Goal: Task Accomplishment & Management: Use online tool/utility

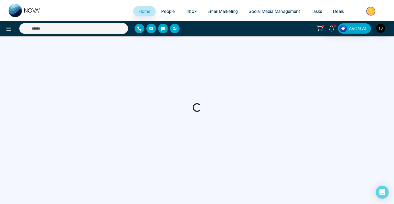
select select "*"
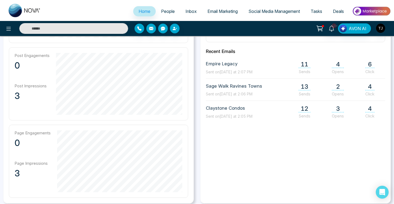
scroll to position [212, 0]
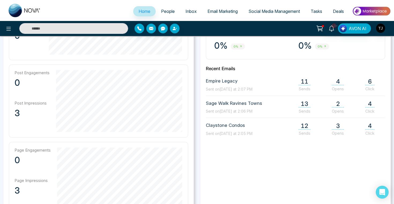
click at [168, 13] on span "People" at bounding box center [168, 11] width 14 height 5
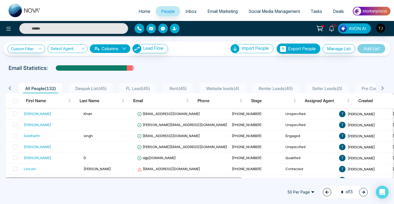
click at [189, 8] on link "Inbox" at bounding box center [191, 11] width 22 height 10
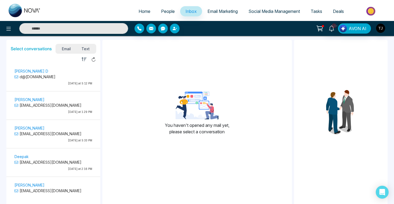
click at [219, 13] on span "Email Marketing" at bounding box center [223, 11] width 30 height 5
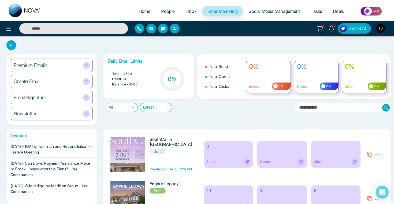
click at [271, 11] on span "Social Media Management" at bounding box center [275, 11] width 52 height 5
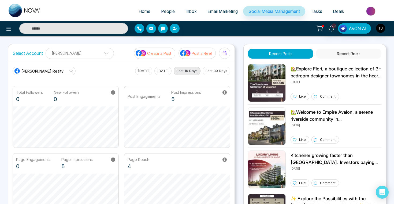
click at [319, 10] on span "Tasks" at bounding box center [317, 11] width 12 height 5
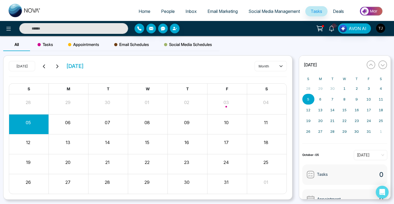
scroll to position [15, 0]
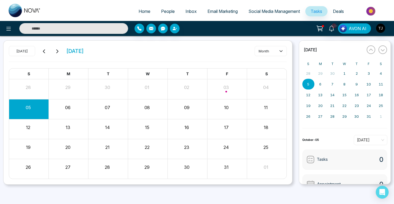
click at [230, 92] on div "Month View" at bounding box center [227, 88] width 40 height 13
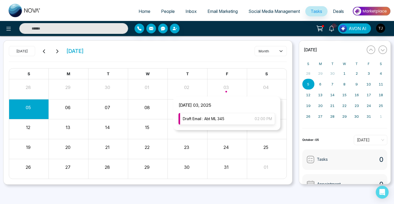
click at [208, 117] on span "Draft Email : Abt ML 345" at bounding box center [204, 119] width 42 height 6
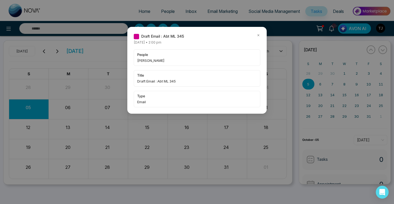
click at [239, 59] on span "[PERSON_NAME]" at bounding box center [197, 60] width 120 height 5
click at [164, 36] on span "Draft Email : Abt ML 345" at bounding box center [162, 36] width 43 height 6
click at [153, 67] on div "people Alin S title Draft Email : Abt ML 345 type Email" at bounding box center [197, 78] width 127 height 58
click at [153, 76] on span "title" at bounding box center [197, 74] width 120 height 5
click at [159, 99] on div "type Email" at bounding box center [197, 99] width 127 height 16
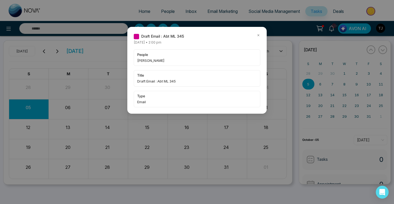
click at [144, 35] on span "Draft Email : Abt ML 345" at bounding box center [162, 36] width 43 height 6
click at [258, 34] on icon at bounding box center [259, 35] width 4 height 4
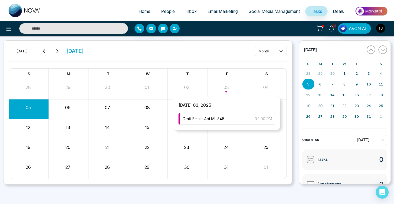
click at [228, 90] on div "Month View" at bounding box center [227, 88] width 40 height 13
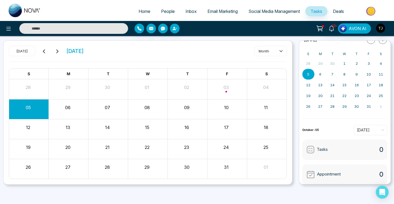
scroll to position [0, 0]
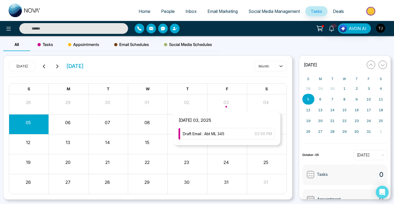
click at [222, 107] on div "Month View" at bounding box center [227, 103] width 40 height 13
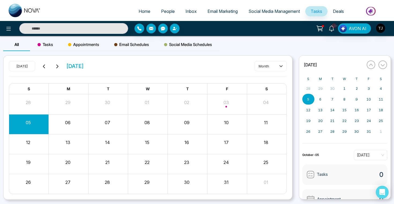
click at [224, 104] on div "Month View" at bounding box center [227, 103] width 40 height 13
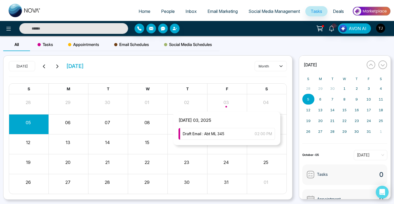
click at [214, 127] on span "[DATE] 03, 2025" at bounding box center [194, 122] width 43 height 11
click at [212, 135] on span "Draft Email : Abt ML 345" at bounding box center [204, 134] width 42 height 6
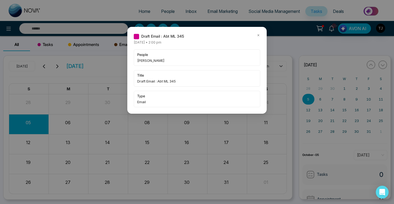
click at [260, 36] on icon at bounding box center [259, 35] width 4 height 4
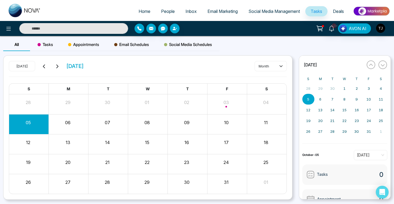
click at [165, 10] on span "People" at bounding box center [168, 11] width 14 height 5
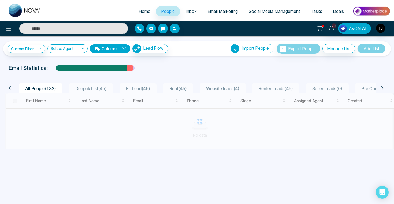
click at [92, 31] on input "text" at bounding box center [73, 28] width 109 height 11
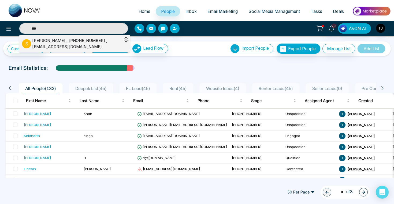
type input "***"
click at [38, 45] on div "[PERSON_NAME] , [PHONE_NUMBER] , [EMAIL_ADDRESS][DOMAIN_NAME]" at bounding box center [77, 44] width 90 height 12
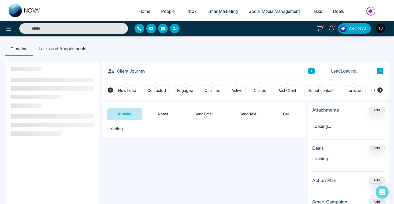
click at [71, 50] on li "Tasks and Appointments" at bounding box center [62, 48] width 59 height 14
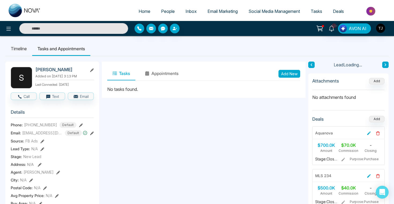
click at [288, 74] on button "Add New" at bounding box center [290, 74] width 22 height 8
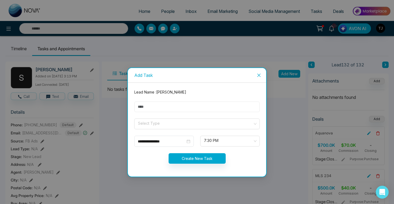
click at [161, 110] on input "text" at bounding box center [197, 106] width 126 height 10
type input "*********"
click at [166, 123] on input "search" at bounding box center [195, 123] width 115 height 8
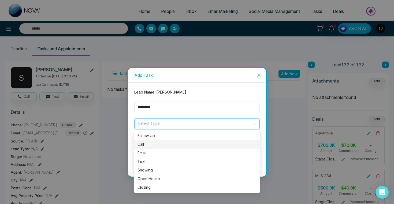
click at [165, 140] on div "Call" at bounding box center [197, 144] width 126 height 9
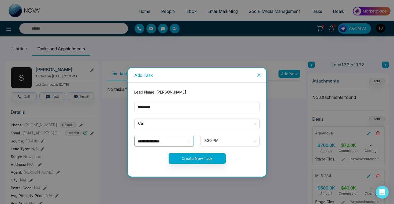
click at [188, 140] on div "**********" at bounding box center [164, 141] width 53 height 6
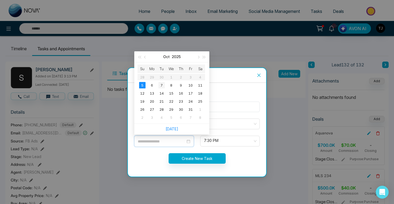
type input "**********"
click at [163, 85] on div "7" at bounding box center [162, 85] width 6 height 6
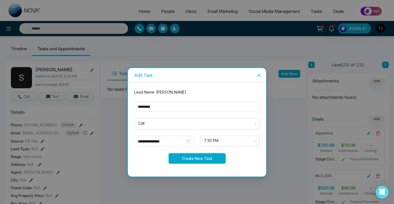
click at [201, 160] on button "Create New Task" at bounding box center [197, 158] width 57 height 10
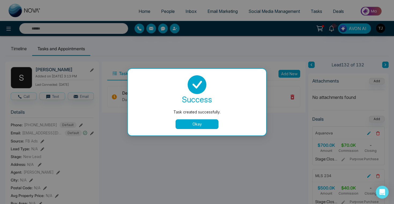
click at [199, 118] on div "success Task created successfully. Okay" at bounding box center [197, 102] width 126 height 54
click at [200, 122] on button "Okay" at bounding box center [197, 124] width 43 height 10
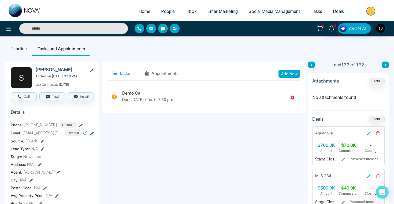
click at [318, 9] on span "Tasks" at bounding box center [317, 11] width 12 height 5
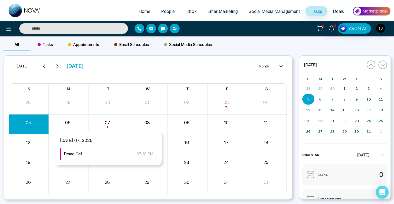
click at [115, 124] on div "Month View" at bounding box center [109, 124] width 40 height 13
click at [95, 149] on div "Demo Call 07:30 PM" at bounding box center [108, 154] width 97 height 12
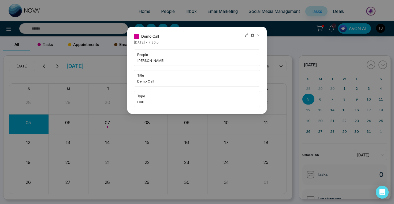
click at [247, 34] on icon at bounding box center [246, 35] width 3 height 3
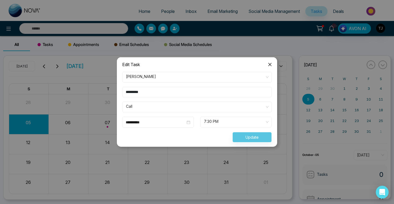
click at [269, 65] on icon "close" at bounding box center [270, 64] width 4 height 4
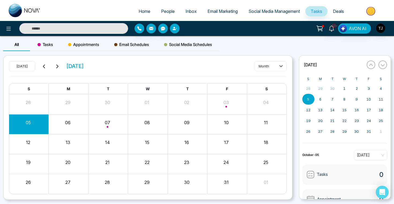
click at [104, 120] on div "Month View" at bounding box center [109, 124] width 40 height 13
click at [109, 123] on div "Month View" at bounding box center [109, 124] width 40 height 13
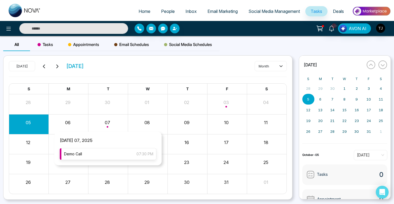
click at [103, 152] on div "Demo Call 07:30 PM" at bounding box center [108, 154] width 97 height 12
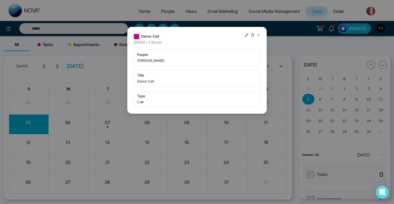
click at [224, 37] on div "Demo Call" at bounding box center [197, 36] width 127 height 6
click at [186, 58] on span "[PERSON_NAME]" at bounding box center [197, 60] width 120 height 5
click at [172, 9] on div "Demo Call [DATE] • 7:30 pm people [PERSON_NAME] title Demo Call type Call" at bounding box center [197, 102] width 394 height 204
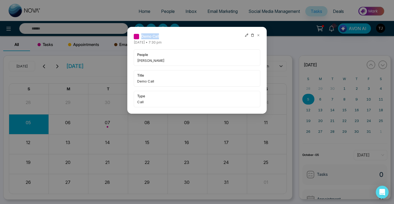
click at [260, 34] on icon at bounding box center [259, 35] width 4 height 4
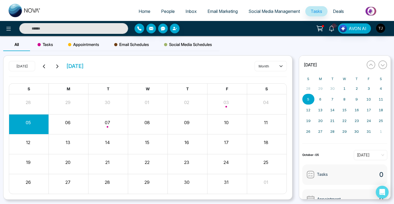
click at [166, 10] on span "People" at bounding box center [168, 11] width 14 height 5
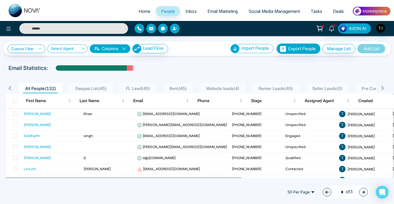
click at [139, 13] on span "Home" at bounding box center [145, 11] width 12 height 5
select select "*"
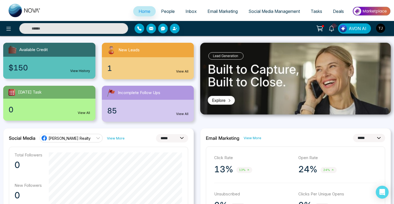
scroll to position [53, 0]
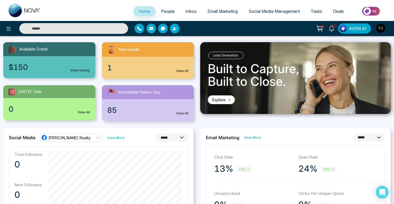
click at [33, 93] on span "[DATE] Task" at bounding box center [29, 92] width 23 height 6
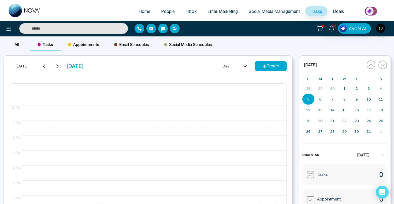
click at [57, 69] on button at bounding box center [57, 66] width 8 height 7
click at [41, 70] on div "[DATE] [DATE]" at bounding box center [46, 66] width 75 height 10
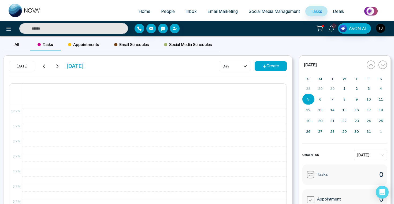
click at [50, 67] on div "[DATE] [DATE]" at bounding box center [46, 66] width 75 height 10
click at [41, 67] on button at bounding box center [45, 66] width 8 height 7
click at [45, 65] on icon at bounding box center [44, 66] width 4 height 4
click at [59, 66] on icon at bounding box center [57, 66] width 4 height 4
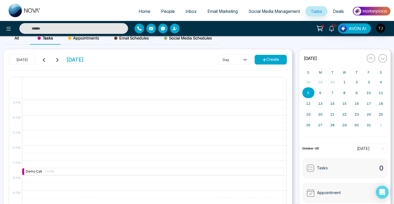
scroll to position [8, 0]
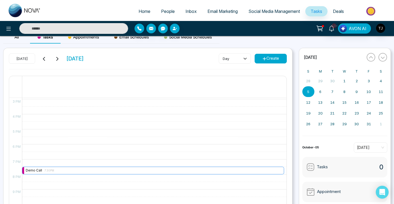
click at [38, 170] on div "Demo Call 7:30PM" at bounding box center [40, 170] width 28 height 5
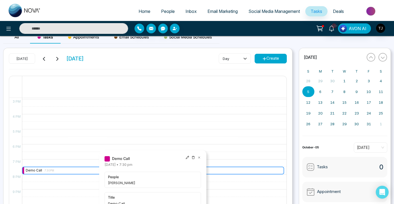
scroll to position [224, 0]
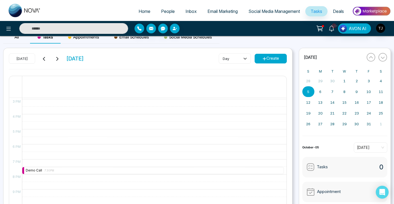
click at [216, 101] on div "7:30 PM – 7:30 PM Demo Call 7:30PM" at bounding box center [153, 54] width 262 height 361
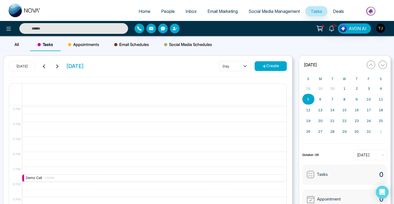
select select "*"
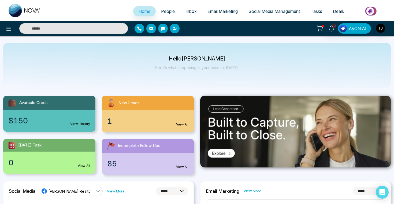
click at [185, 169] on div "85 View All" at bounding box center [148, 163] width 92 height 22
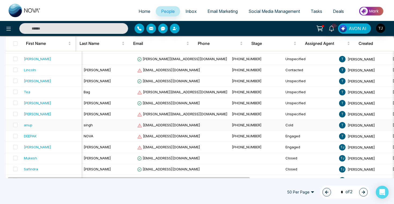
scroll to position [0, 236]
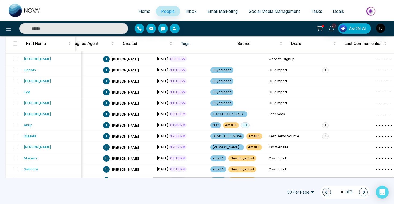
select select "*"
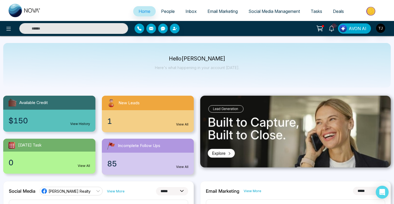
click at [224, 13] on span "Email Marketing" at bounding box center [223, 11] width 30 height 5
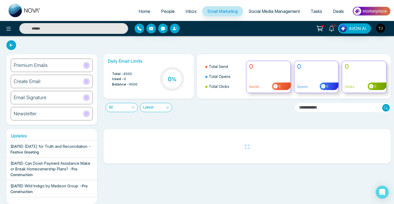
click at [67, 67] on div "Premium Emails" at bounding box center [52, 64] width 82 height 13
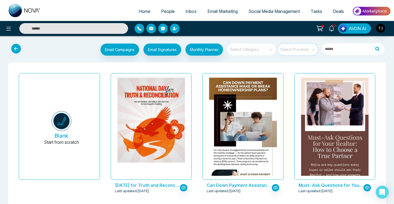
click at [308, 49] on input "search" at bounding box center [296, 47] width 31 height 8
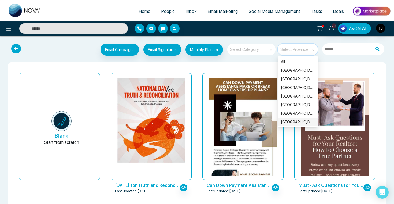
click at [309, 119] on div "[GEOGRAPHIC_DATA]" at bounding box center [298, 122] width 40 height 9
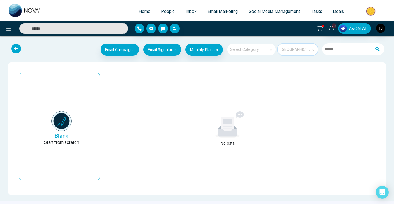
click at [301, 48] on span "[GEOGRAPHIC_DATA]" at bounding box center [299, 49] width 36 height 8
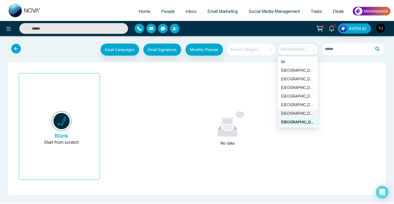
click at [295, 116] on div "[GEOGRAPHIC_DATA]" at bounding box center [298, 113] width 34 height 6
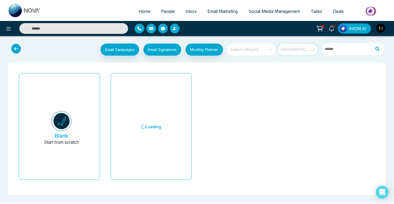
click at [300, 52] on span "[GEOGRAPHIC_DATA]" at bounding box center [299, 49] width 36 height 8
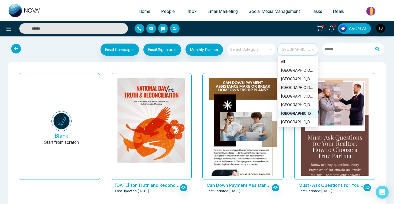
click at [294, 82] on div "[GEOGRAPHIC_DATA]" at bounding box center [298, 79] width 40 height 9
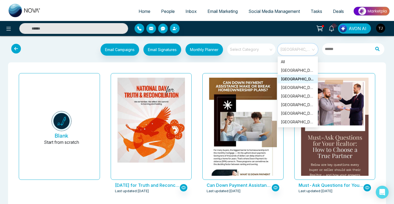
click at [300, 52] on span "[GEOGRAPHIC_DATA]" at bounding box center [299, 49] width 36 height 8
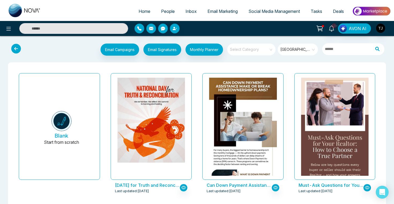
click at [299, 51] on span "[GEOGRAPHIC_DATA]" at bounding box center [299, 49] width 36 height 8
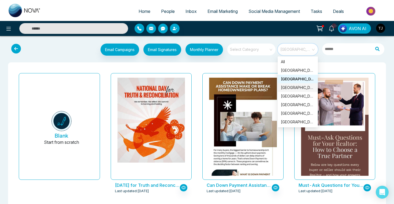
click at [290, 85] on div "[GEOGRAPHIC_DATA]" at bounding box center [298, 88] width 34 height 6
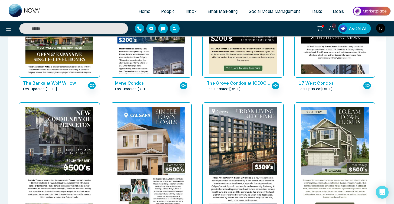
scroll to position [385, 0]
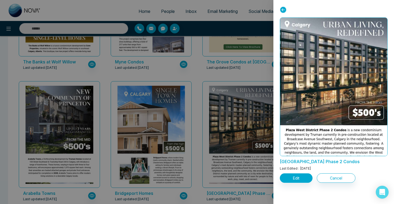
click at [176, 129] on div at bounding box center [197, 102] width 394 height 204
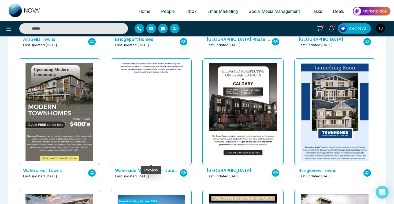
scroll to position [540, 0]
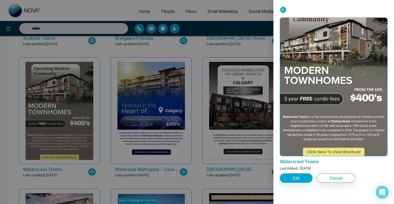
scroll to position [18, 0]
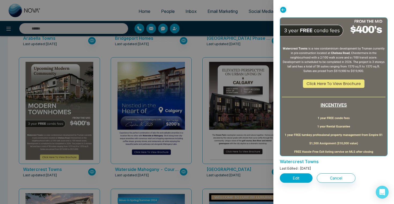
drag, startPoint x: 353, startPoint y: 107, endPoint x: 355, endPoint y: 99, distance: 8.8
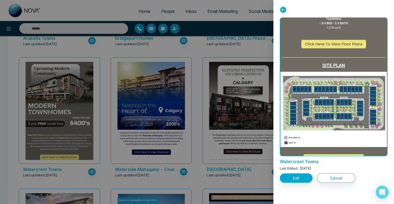
scroll to position [584, 0]
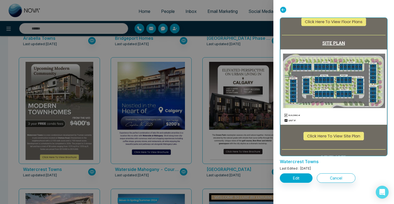
click at [193, 141] on div at bounding box center [197, 102] width 394 height 204
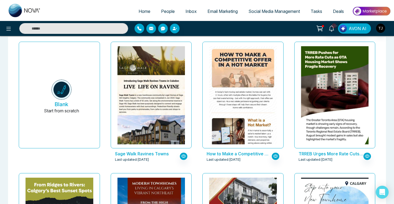
scroll to position [0, 0]
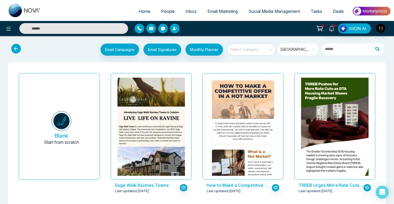
click at [248, 47] on input "search" at bounding box center [249, 47] width 39 height 8
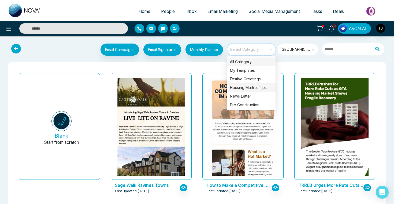
click at [244, 87] on div "Housing Market Tips" at bounding box center [252, 87] width 48 height 9
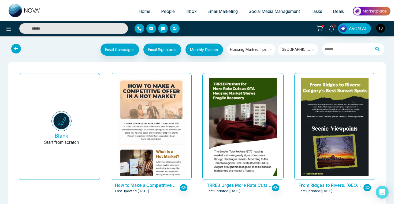
click at [217, 37] on div "Email Campaigns Start from scratch? View my campaigns Email Signatures Monthly …" at bounding box center [197, 126] width 394 height 181
click at [217, 12] on span "Email Marketing" at bounding box center [223, 11] width 30 height 5
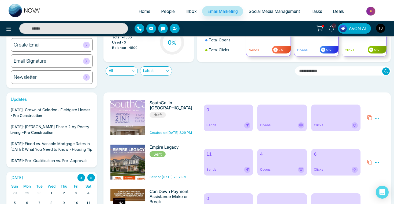
click at [379, 118] on icon at bounding box center [377, 118] width 5 height 5
click at [317, 88] on div "Daily Email Limits Total - 4500 Used - 0 Balance - 4500 0 % Total Send Total Op…" at bounding box center [245, 53] width 291 height 70
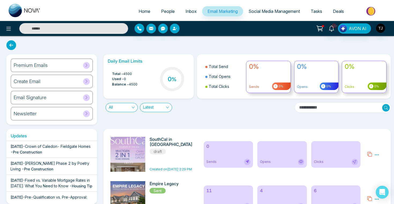
click at [269, 76] on div "0% Sends 0%" at bounding box center [268, 77] width 45 height 32
click at [273, 10] on span "Social Media Management" at bounding box center [275, 11] width 52 height 5
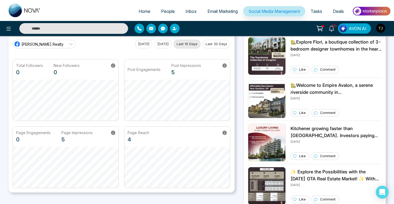
scroll to position [27, 0]
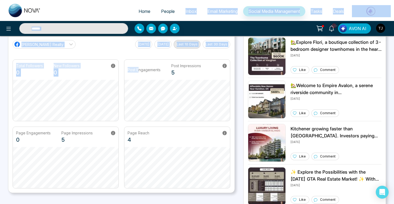
drag, startPoint x: 139, startPoint y: 67, endPoint x: 175, endPoint y: 14, distance: 64.1
click at [174, 15] on div "Home People Inbox Email Marketing Social Media Management Tasks Deals 10+ AVON …" at bounding box center [197, 146] width 394 height 347
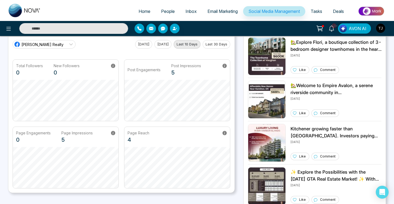
click at [228, 133] on div "Page Reach 4" at bounding box center [178, 137] width 106 height 20
click at [226, 132] on icon at bounding box center [225, 133] width 4 height 4
click at [114, 135] on icon at bounding box center [113, 133] width 4 height 4
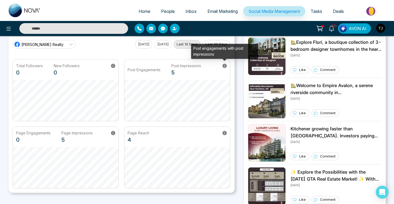
click at [224, 65] on icon at bounding box center [225, 66] width 4 height 4
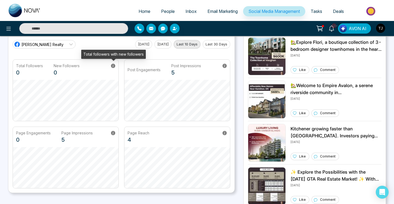
click at [115, 67] on icon at bounding box center [113, 66] width 4 height 4
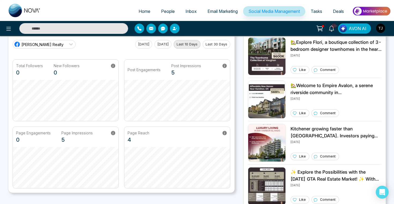
drag, startPoint x: 117, startPoint y: 124, endPoint x: 119, endPoint y: 101, distance: 22.9
click at [119, 101] on div "Total Followers 0 New Followers 0 Post Engagements Post Impressions 5 Page Enga…" at bounding box center [122, 123] width 218 height 129
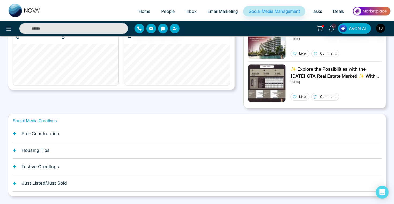
scroll to position [143, 0]
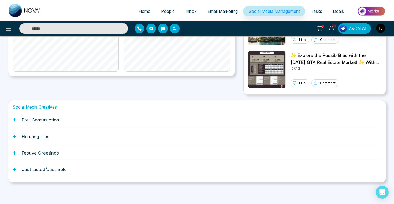
click at [44, 120] on h1 "Pre-Construction" at bounding box center [41, 119] width 38 height 5
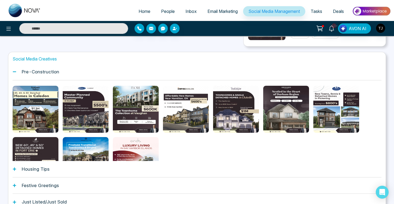
scroll to position [193, 0]
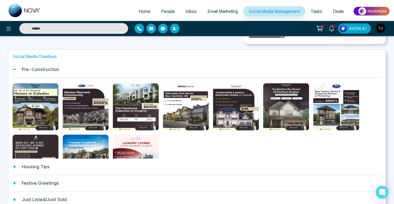
click at [44, 120] on div at bounding box center [36, 106] width 46 height 47
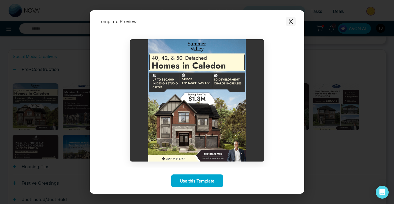
click at [290, 20] on icon "Close modal" at bounding box center [291, 21] width 4 height 5
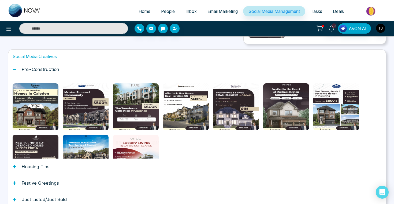
click at [68, 169] on div "Housing Tips" at bounding box center [197, 166] width 369 height 16
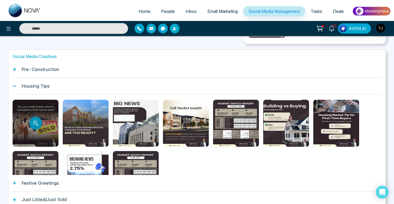
click at [39, 122] on button "Preview template" at bounding box center [35, 122] width 13 height 13
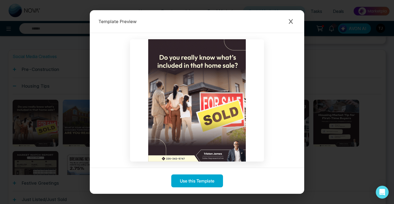
click at [334, 49] on div "Template Preview Use this Template" at bounding box center [197, 102] width 394 height 204
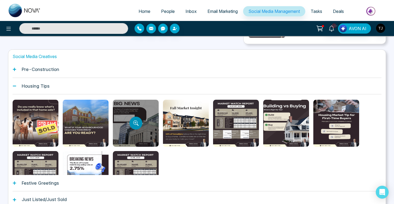
click at [132, 127] on button "Preview template" at bounding box center [136, 122] width 13 height 13
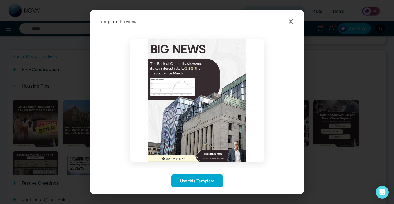
click at [327, 65] on div "Template Preview Use this Template" at bounding box center [197, 102] width 394 height 204
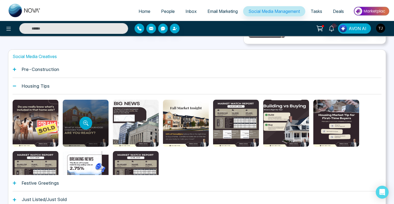
click at [94, 117] on div at bounding box center [86, 123] width 46 height 47
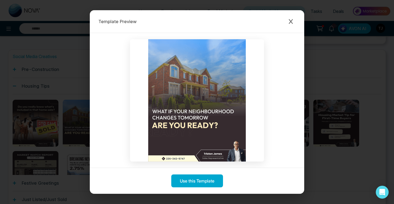
click at [344, 52] on div "Template Preview Use this Template" at bounding box center [197, 102] width 394 height 204
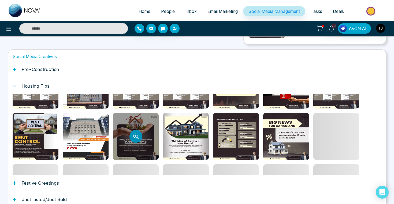
scroll to position [101, 0]
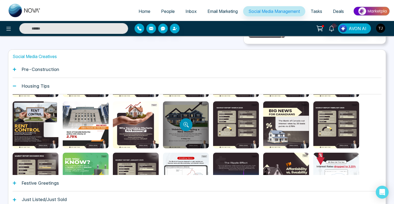
click at [186, 123] on icon "Preview template" at bounding box center [186, 124] width 5 height 5
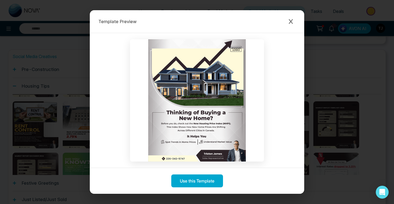
click at [98, 136] on div at bounding box center [197, 100] width 215 height 134
click at [68, 134] on div "Template Preview Use this Template" at bounding box center [197, 102] width 394 height 204
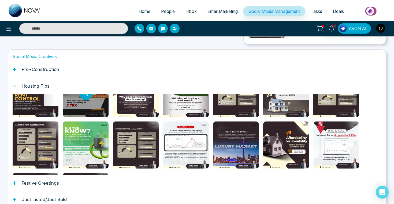
scroll to position [137, 0]
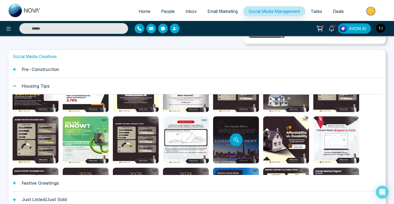
click at [242, 137] on div at bounding box center [236, 139] width 46 height 47
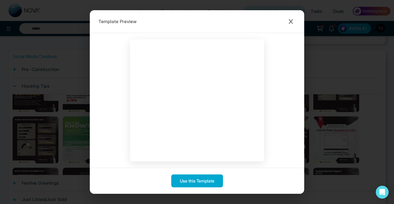
click at [327, 144] on div "Template Preview Use this Template" at bounding box center [197, 102] width 394 height 204
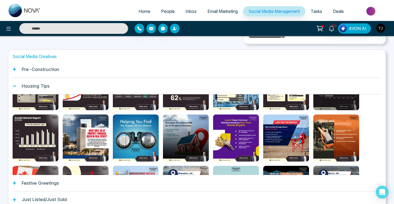
scroll to position [242, 0]
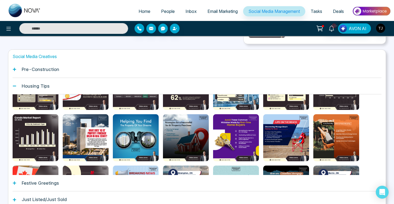
click at [87, 188] on div "Festive Greetings" at bounding box center [197, 183] width 369 height 16
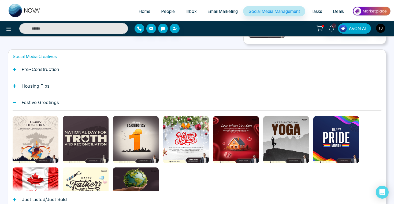
click at [120, 68] on div "Pre-Construction" at bounding box center [197, 69] width 369 height 16
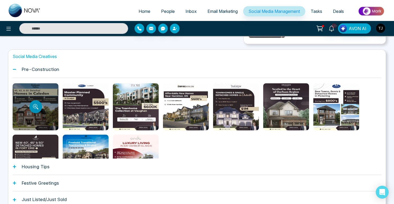
click at [38, 108] on button "Preview template" at bounding box center [35, 106] width 13 height 13
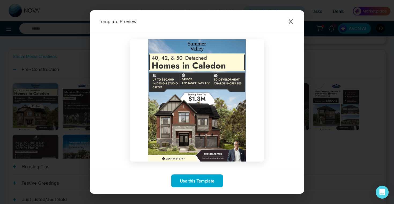
click at [338, 90] on div "Template Preview Use this Template" at bounding box center [197, 102] width 394 height 204
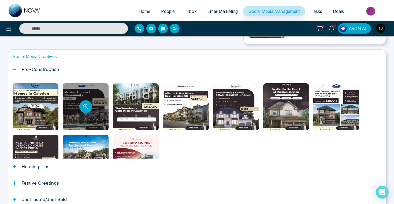
click at [84, 116] on div at bounding box center [86, 106] width 46 height 47
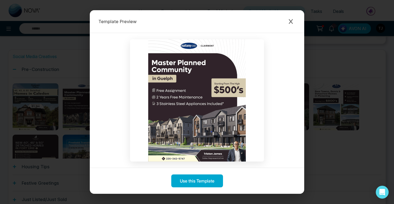
click at [341, 77] on div "Template Preview Use this Template" at bounding box center [197, 102] width 394 height 204
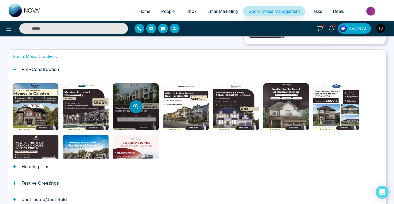
click at [138, 107] on icon "Preview template" at bounding box center [135, 106] width 5 height 5
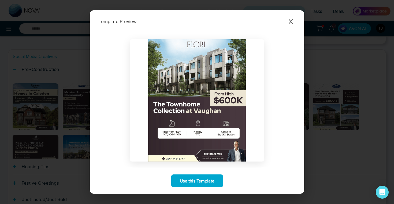
click at [341, 58] on div "Template Preview Use this Template" at bounding box center [197, 102] width 394 height 204
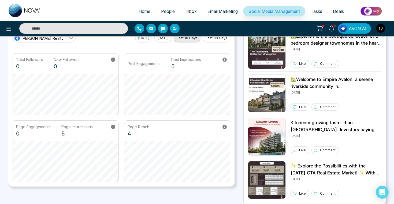
scroll to position [0, 0]
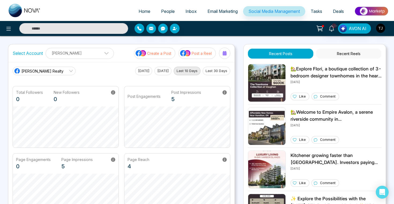
click at [100, 56] on p "[PERSON_NAME]" at bounding box center [79, 53] width 61 height 9
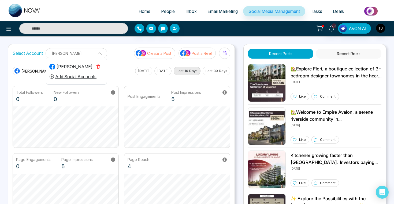
click at [75, 76] on button "Add Social Accounts" at bounding box center [72, 76] width 47 height 7
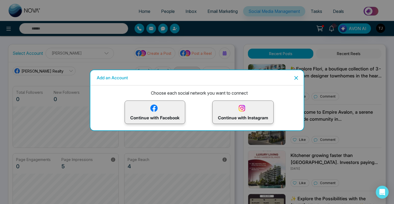
click at [296, 77] on icon "Close" at bounding box center [297, 78] width 4 height 4
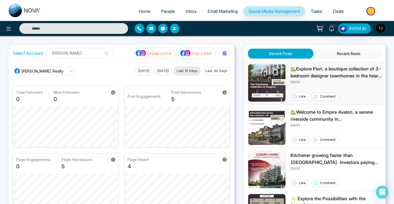
scroll to position [20, 0]
click at [160, 52] on p "Create a Post" at bounding box center [159, 53] width 24 height 6
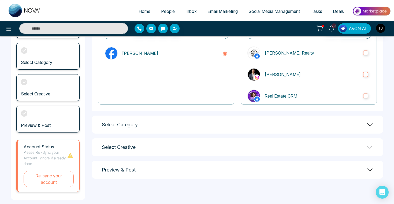
scroll to position [67, 0]
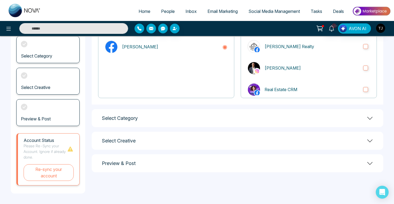
click at [163, 117] on div "Select Category" at bounding box center [238, 118] width 292 height 18
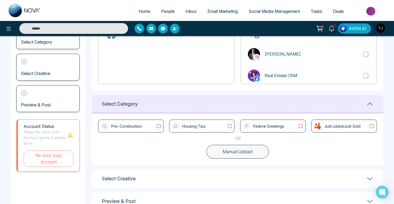
scroll to position [97, 0]
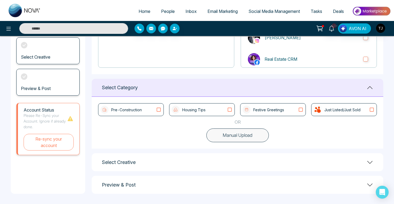
click at [143, 159] on div "Select Creative" at bounding box center [238, 162] width 292 height 18
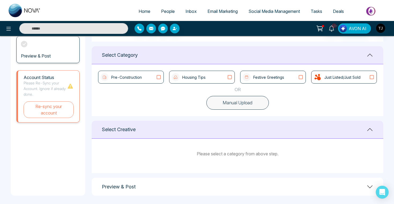
scroll to position [132, 0]
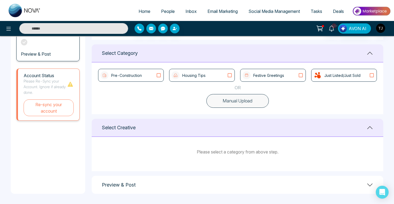
click at [120, 186] on h1 "Preview & Post" at bounding box center [119, 185] width 34 height 6
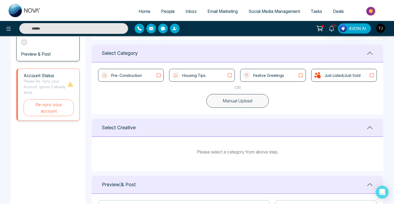
drag, startPoint x: 120, startPoint y: 186, endPoint x: 142, endPoint y: 154, distance: 38.6
click at [128, 171] on div "**********" at bounding box center [238, 120] width 292 height 410
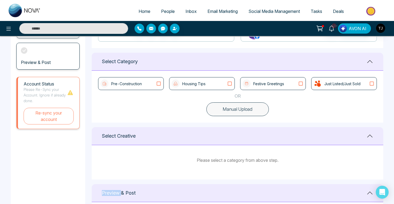
scroll to position [0, 0]
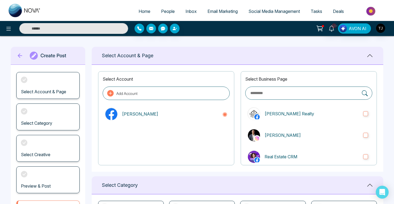
click at [270, 10] on span "Social Media Management" at bounding box center [275, 11] width 52 height 5
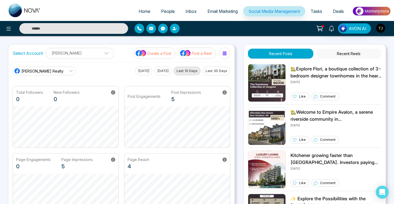
click at [195, 54] on p "Post a Reel" at bounding box center [202, 53] width 20 height 6
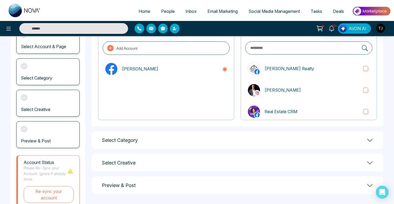
scroll to position [67, 0]
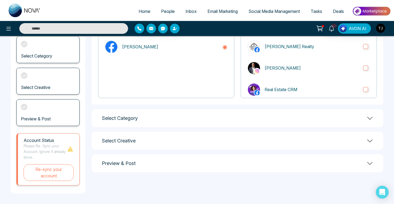
click at [235, 113] on div "Select Category" at bounding box center [238, 118] width 292 height 18
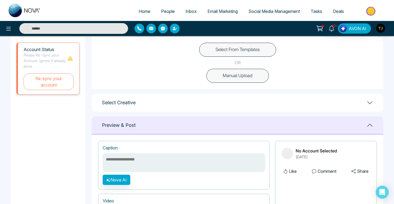
scroll to position [0, 0]
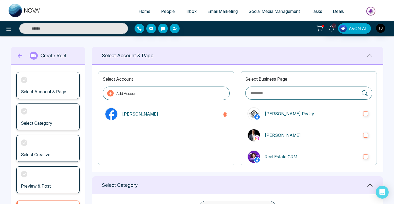
click at [262, 15] on link "Social Media Management" at bounding box center [274, 11] width 62 height 10
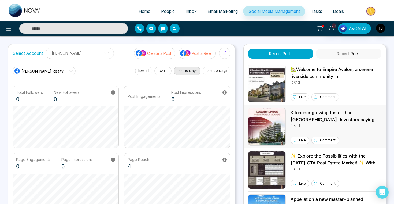
scroll to position [53, 0]
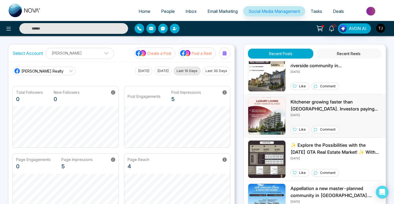
click at [286, 114] on div "Kitchener growing faster than [GEOGRAPHIC_DATA]. Investors paying attention. yo…" at bounding box center [315, 116] width 134 height 38
click at [311, 8] on link "Tasks" at bounding box center [317, 11] width 22 height 10
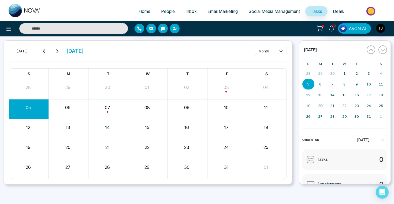
scroll to position [35, 0]
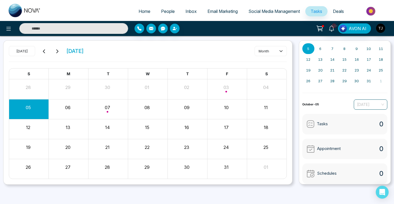
click at [362, 107] on span "[DATE]" at bounding box center [370, 104] width 27 height 8
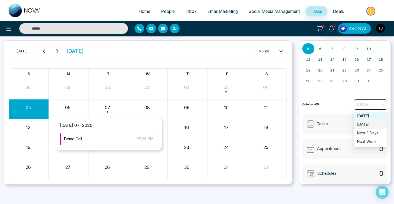
click at [108, 113] on div "Month View" at bounding box center [109, 109] width 40 height 13
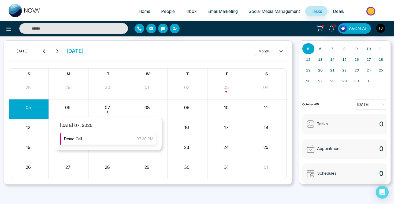
click at [105, 139] on div "Demo Call 07:30 PM" at bounding box center [108, 139] width 97 height 12
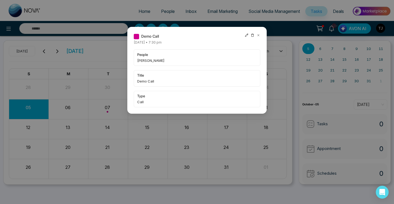
click at [247, 35] on icon at bounding box center [247, 35] width 4 height 4
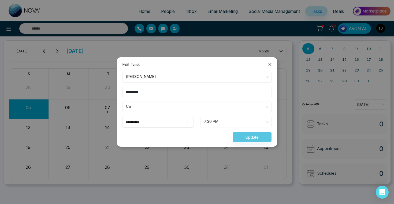
click at [270, 65] on icon "close" at bounding box center [270, 64] width 3 height 3
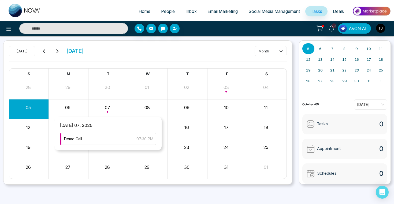
click at [114, 109] on div "Month View" at bounding box center [109, 109] width 40 height 13
click at [89, 137] on div "Demo Call 07:30 PM" at bounding box center [108, 139] width 97 height 12
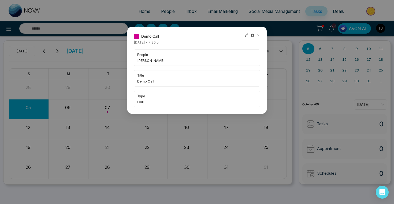
click at [148, 35] on span "Demo Call" at bounding box center [150, 36] width 18 height 6
click at [147, 57] on div "people [PERSON_NAME]" at bounding box center [197, 57] width 127 height 16
click at [145, 83] on span "Demo Call" at bounding box center [197, 80] width 120 height 5
click at [259, 35] on icon at bounding box center [259, 35] width 4 height 4
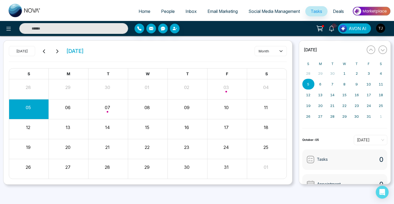
scroll to position [0, 0]
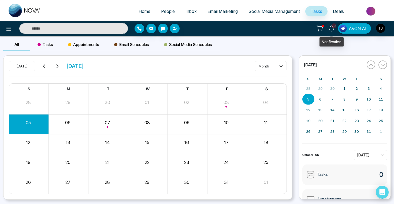
click at [324, 28] on icon at bounding box center [320, 29] width 8 height 8
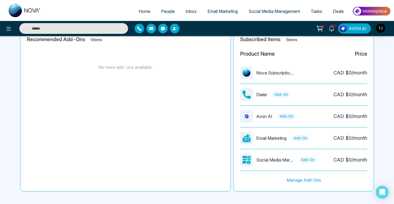
scroll to position [138, 0]
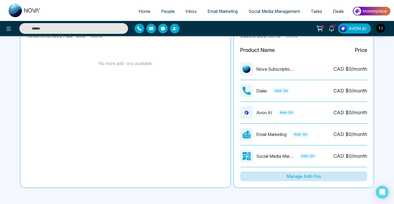
click at [301, 176] on button "Manage Add-Ons" at bounding box center [303, 176] width 127 height 10
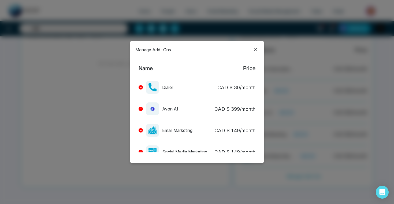
scroll to position [13, 0]
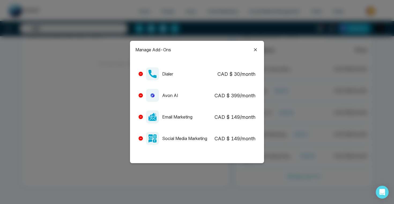
click at [256, 50] on icon at bounding box center [255, 49] width 6 height 6
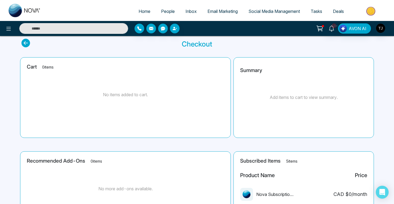
scroll to position [0, 0]
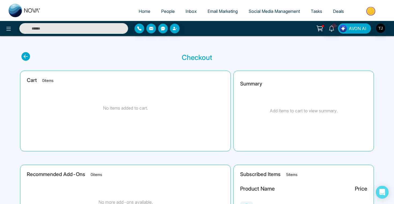
click at [357, 30] on span "AVON AI" at bounding box center [358, 28] width 18 height 6
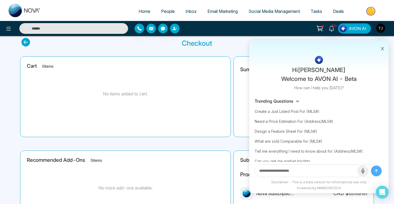
scroll to position [17, 0]
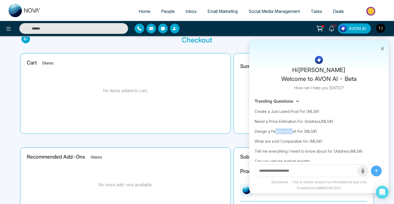
click at [266, 130] on div "Design a Feature Sheet For (MLS#)" at bounding box center [319, 131] width 129 height 10
type input "**********"
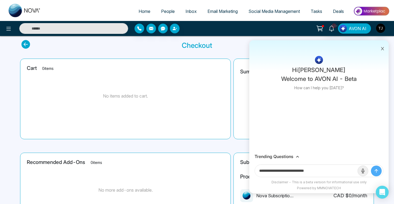
scroll to position [0, 0]
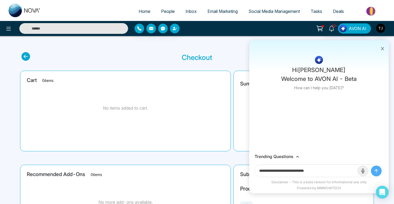
click at [270, 153] on div "Trending Questions" at bounding box center [320, 156] width 140 height 10
click at [272, 160] on div "Trending Questions" at bounding box center [320, 156] width 140 height 10
click at [272, 156] on h3 "Trending Questions" at bounding box center [274, 156] width 39 height 5
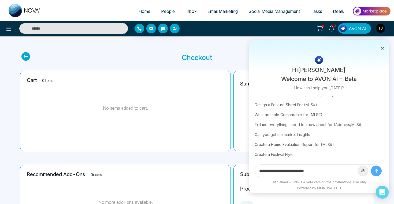
click at [382, 48] on icon at bounding box center [383, 48] width 3 height 3
